Goal: Information Seeking & Learning: Learn about a topic

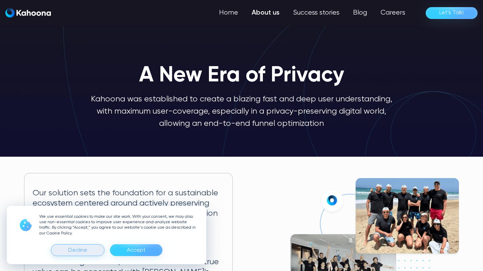
click at [72, 250] on div "Decline" at bounding box center [77, 250] width 19 height 11
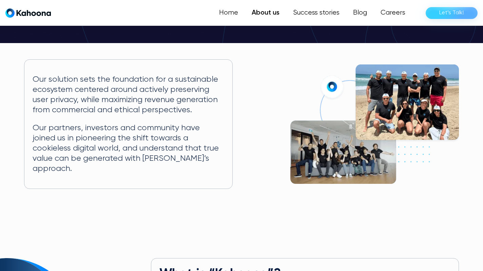
scroll to position [113, 0]
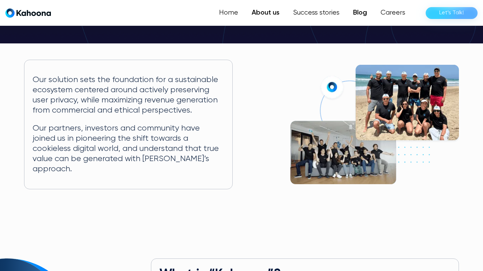
click at [361, 13] on link "Blog" at bounding box center [360, 13] width 27 height 14
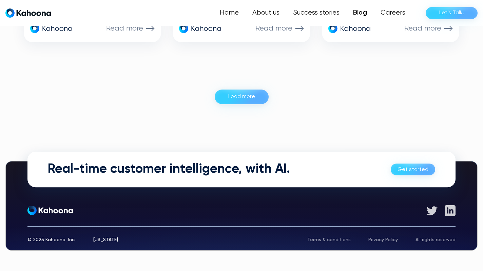
scroll to position [773, 0]
click at [383, 13] on link "Careers" at bounding box center [392, 13] width 39 height 14
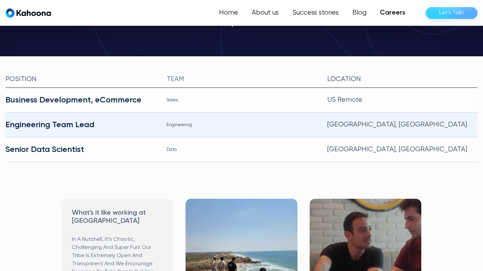
scroll to position [142, 0]
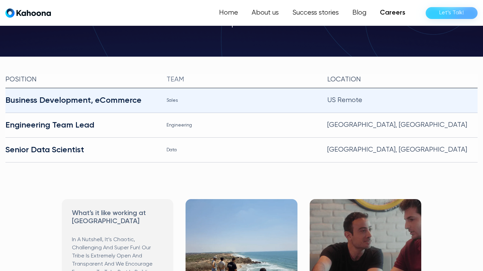
click at [129, 95] on div "Business Development, eCommerce" at bounding box center [80, 100] width 150 height 11
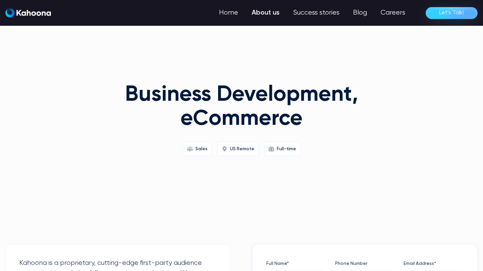
click at [272, 11] on link "About us" at bounding box center [265, 13] width 41 height 14
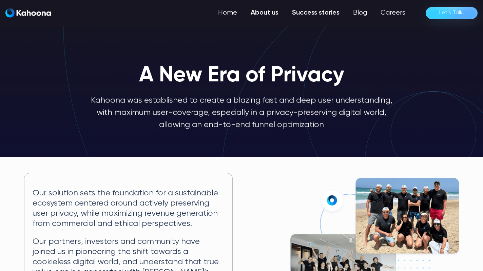
click at [318, 14] on link "Success stories" at bounding box center [315, 13] width 61 height 14
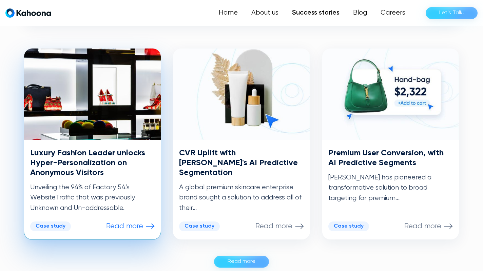
scroll to position [325, 0]
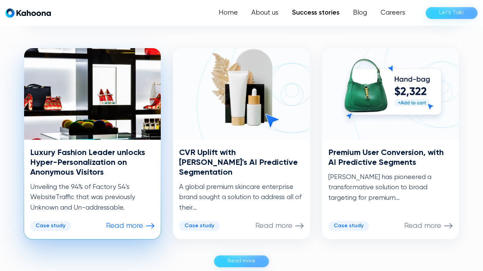
click at [113, 164] on h3 "Luxury Fashion Leader unlocks Hyper-Personalization on Anonymous Visitors" at bounding box center [92, 162] width 125 height 29
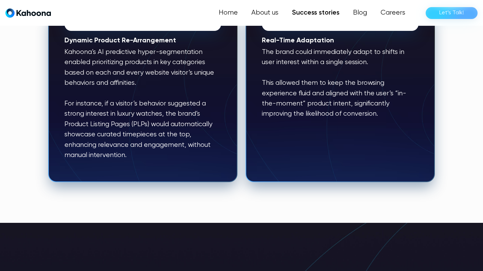
scroll to position [806, 0]
click at [325, 9] on link "Success stories" at bounding box center [315, 13] width 61 height 14
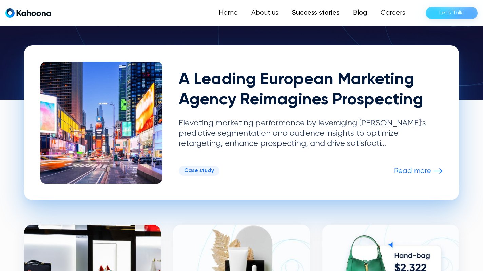
scroll to position [149, 0]
click at [206, 170] on div "Case study" at bounding box center [199, 171] width 30 height 6
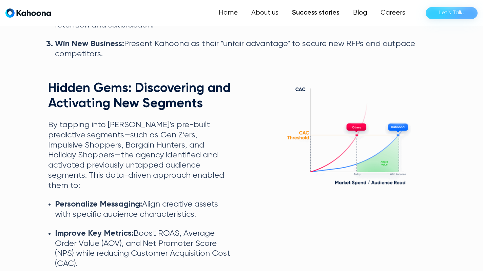
scroll to position [1133, 0]
